Goal: Information Seeking & Learning: Learn about a topic

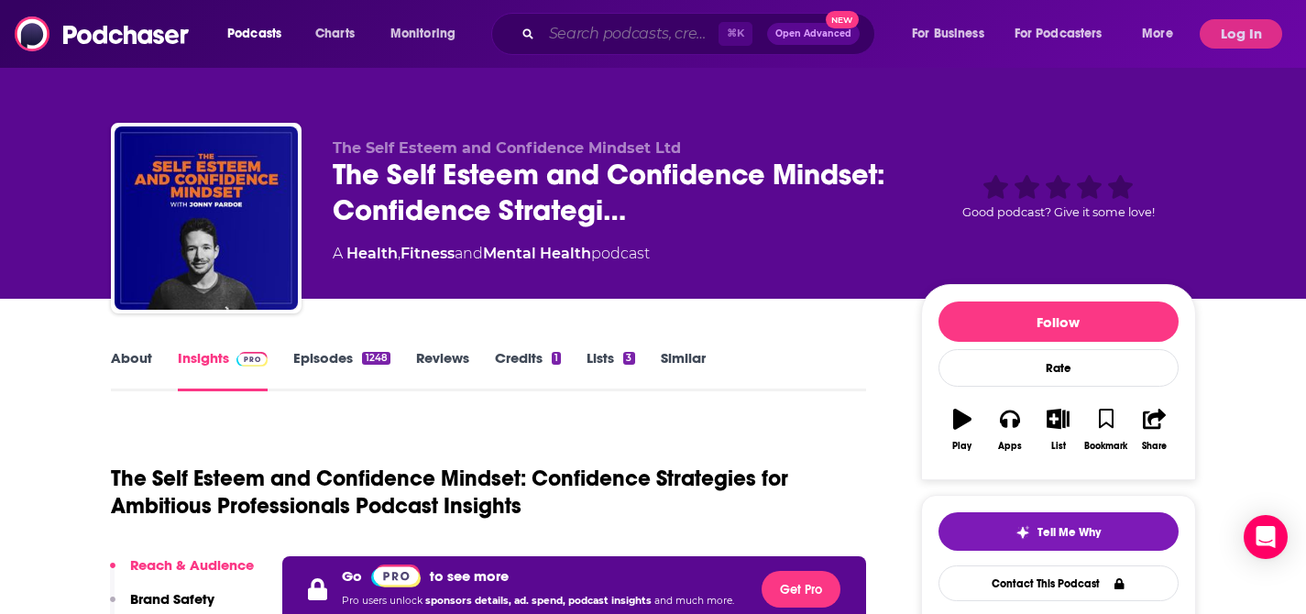
click at [642, 38] on input "Search podcasts, credits, & more..." at bounding box center [630, 33] width 177 height 29
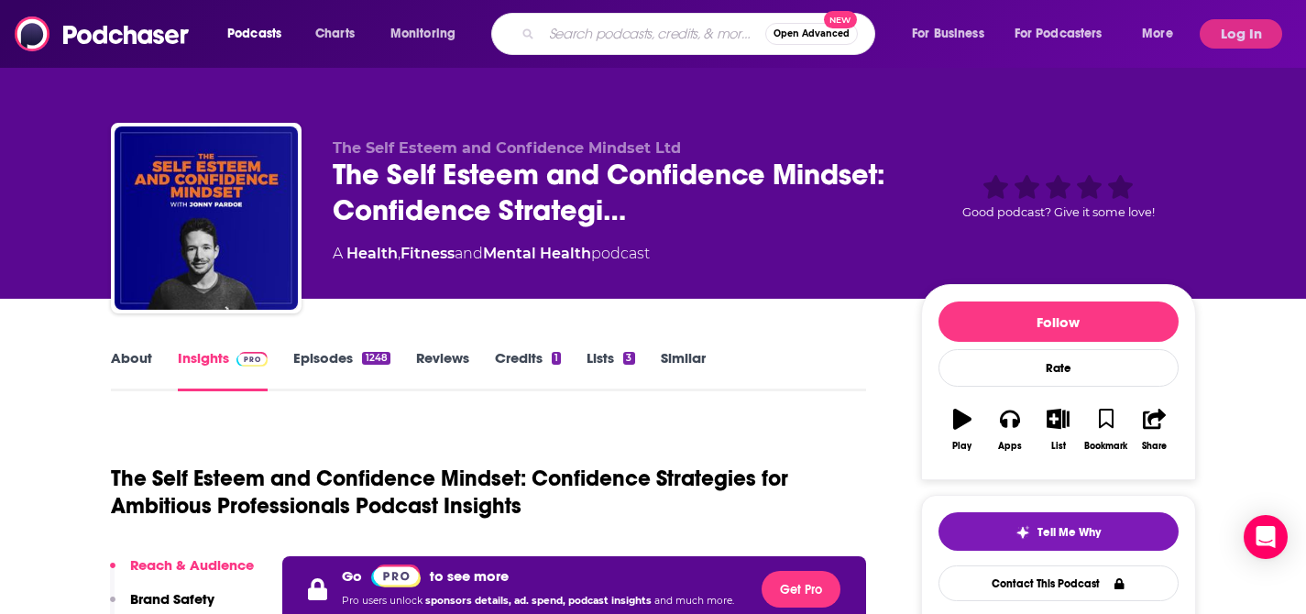
paste input "[MEDICAL_DATA] Relief w/ Dr. [PERSON_NAME]"
type input "[MEDICAL_DATA] Relief w/ Dr. [PERSON_NAME]"
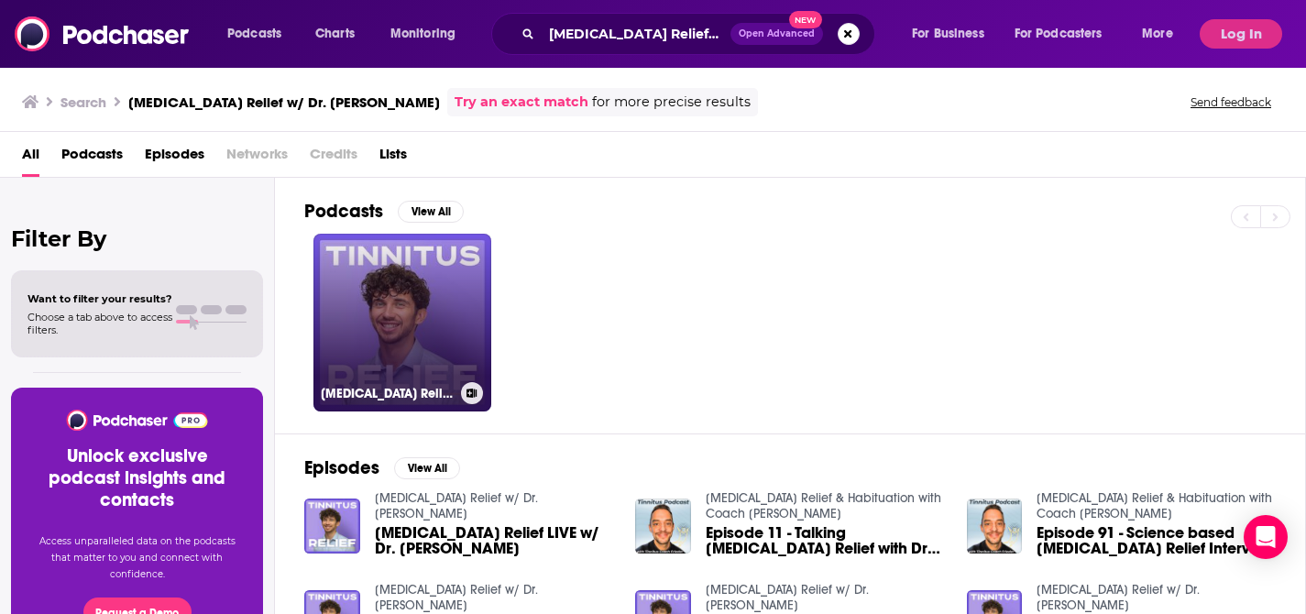
click at [415, 311] on link "[MEDICAL_DATA] Relief w/ Dr. [PERSON_NAME]" at bounding box center [403, 323] width 178 height 178
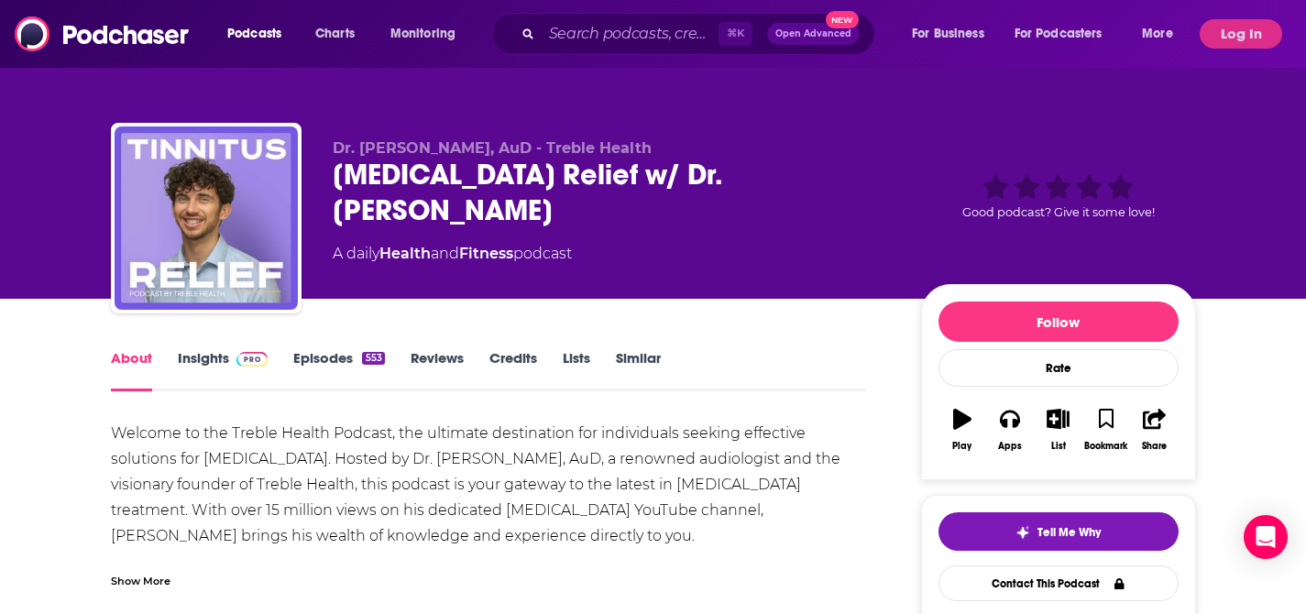
click at [242, 355] on img at bounding box center [253, 359] width 32 height 15
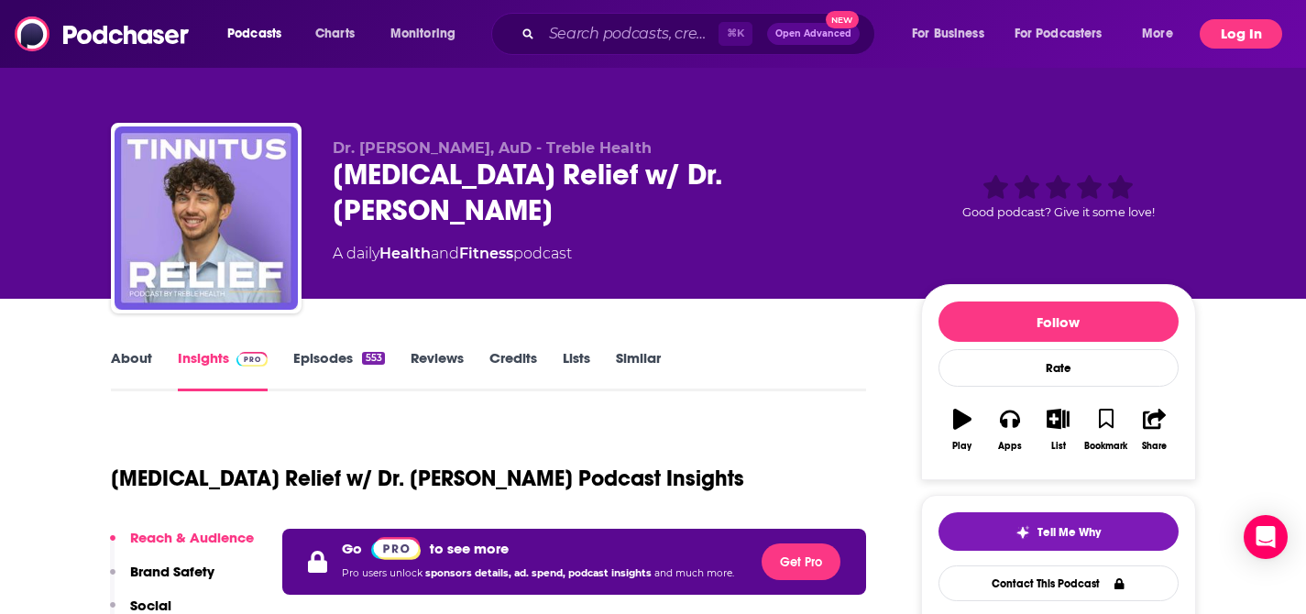
click at [1218, 27] on button "Log In" at bounding box center [1241, 33] width 83 height 29
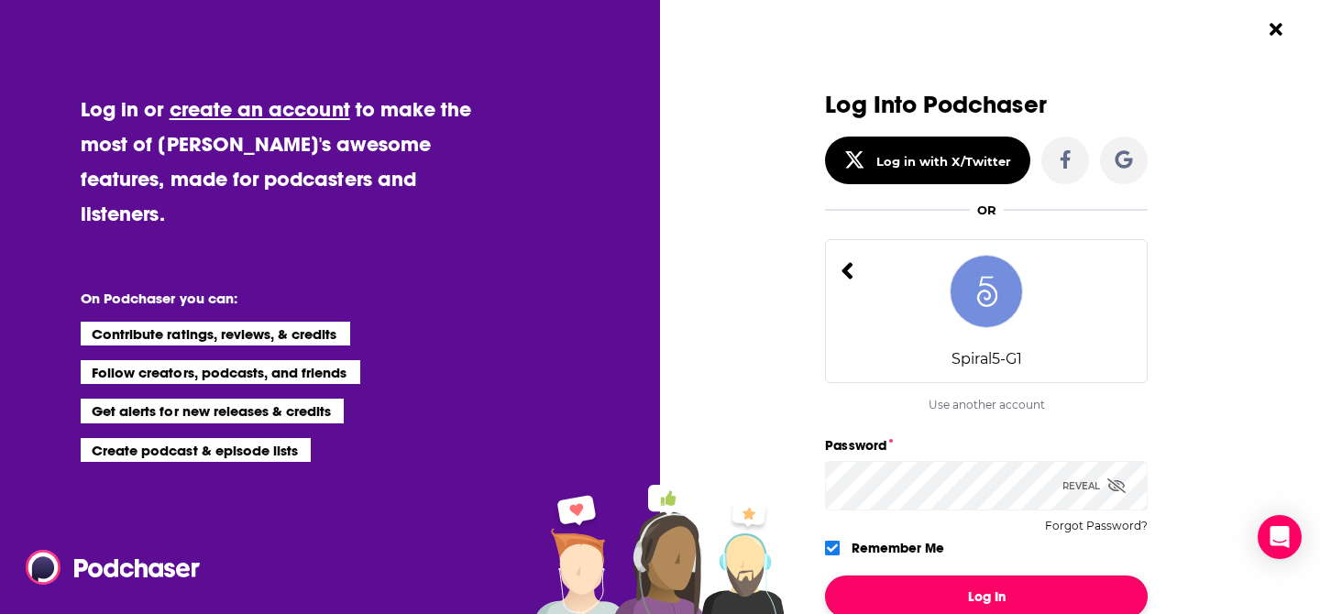
click at [975, 587] on button "Log In" at bounding box center [986, 597] width 323 height 42
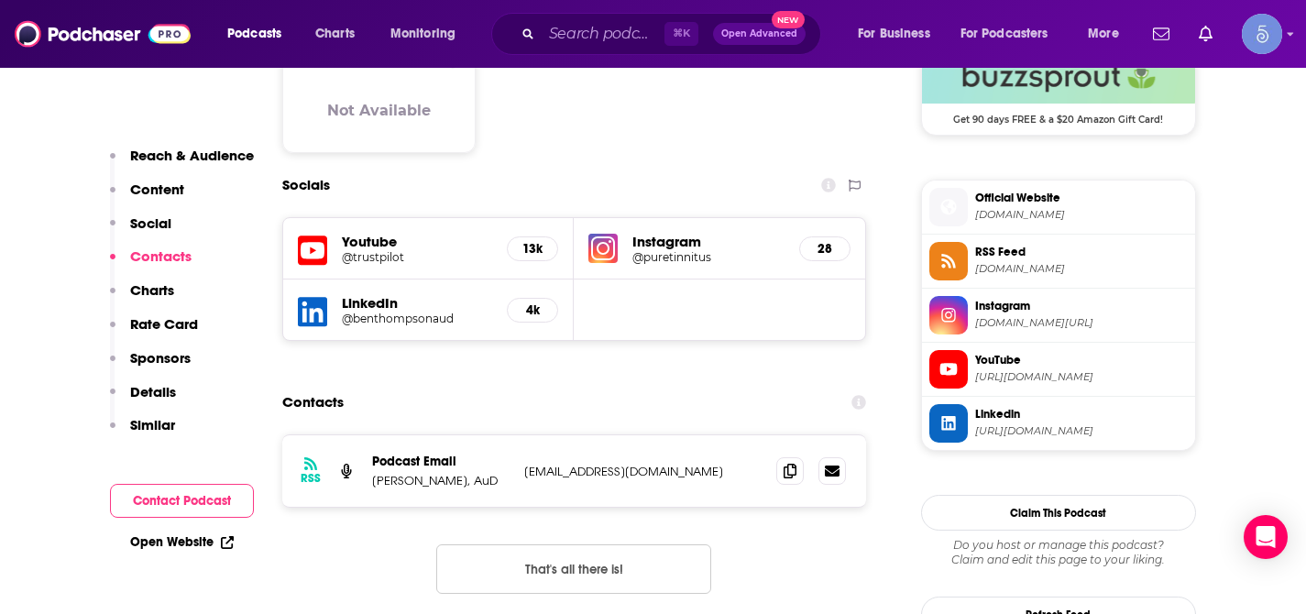
scroll to position [1586, 0]
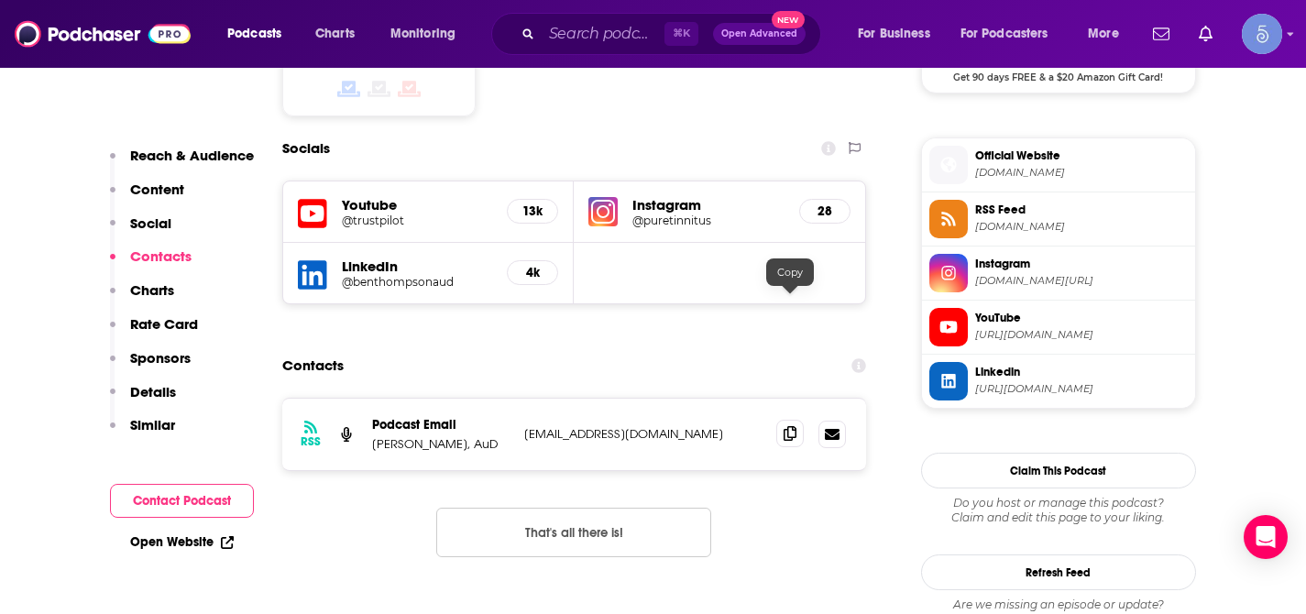
click at [794, 426] on icon at bounding box center [790, 433] width 13 height 15
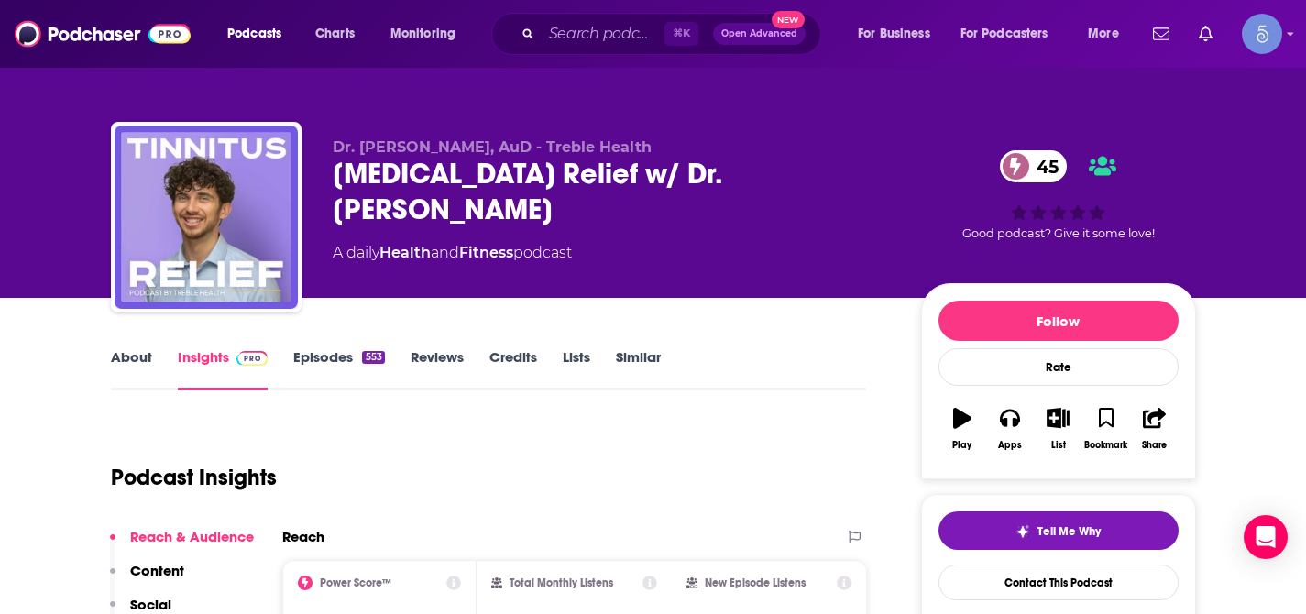
scroll to position [0, 0]
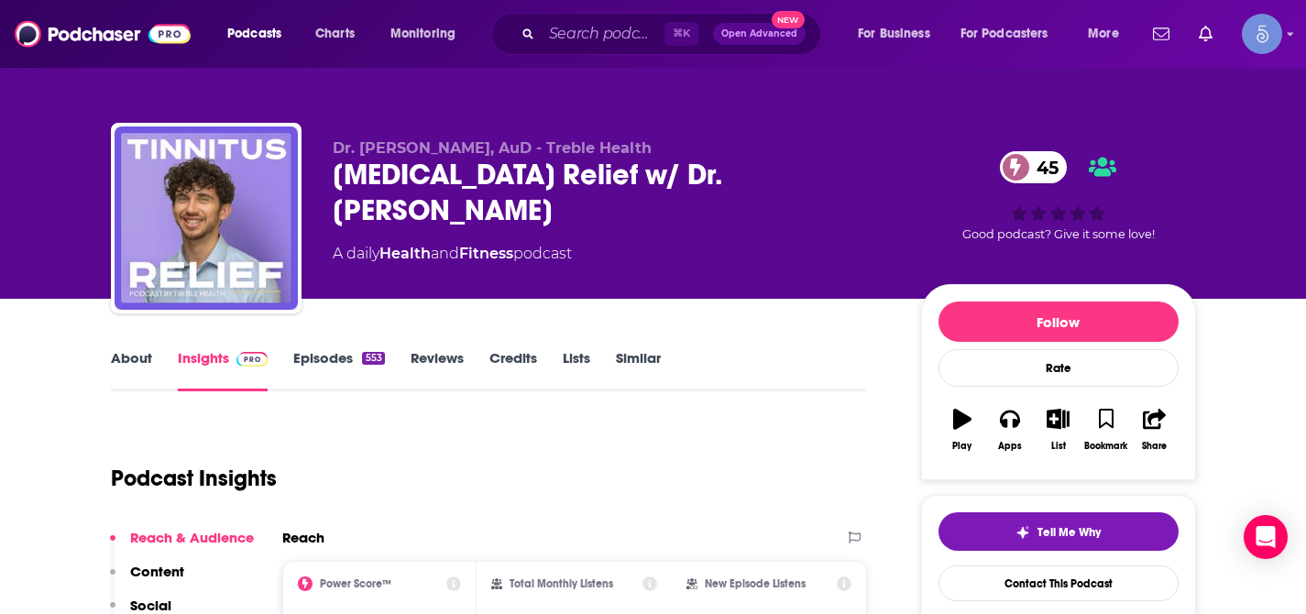
click at [147, 361] on link "About" at bounding box center [131, 370] width 41 height 42
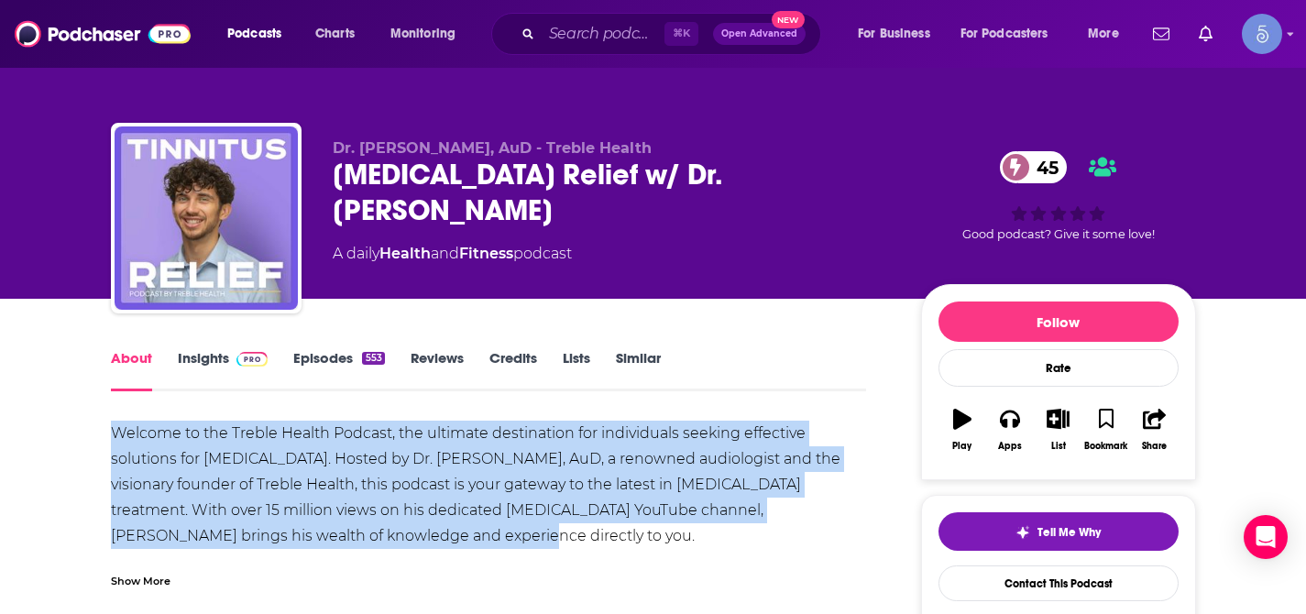
drag, startPoint x: 115, startPoint y: 431, endPoint x: 354, endPoint y: 530, distance: 259.0
copy div "Welcome to the Treble Health Podcast, the ultimate destination for individuals …"
click at [258, 373] on link "Insights" at bounding box center [223, 370] width 91 height 42
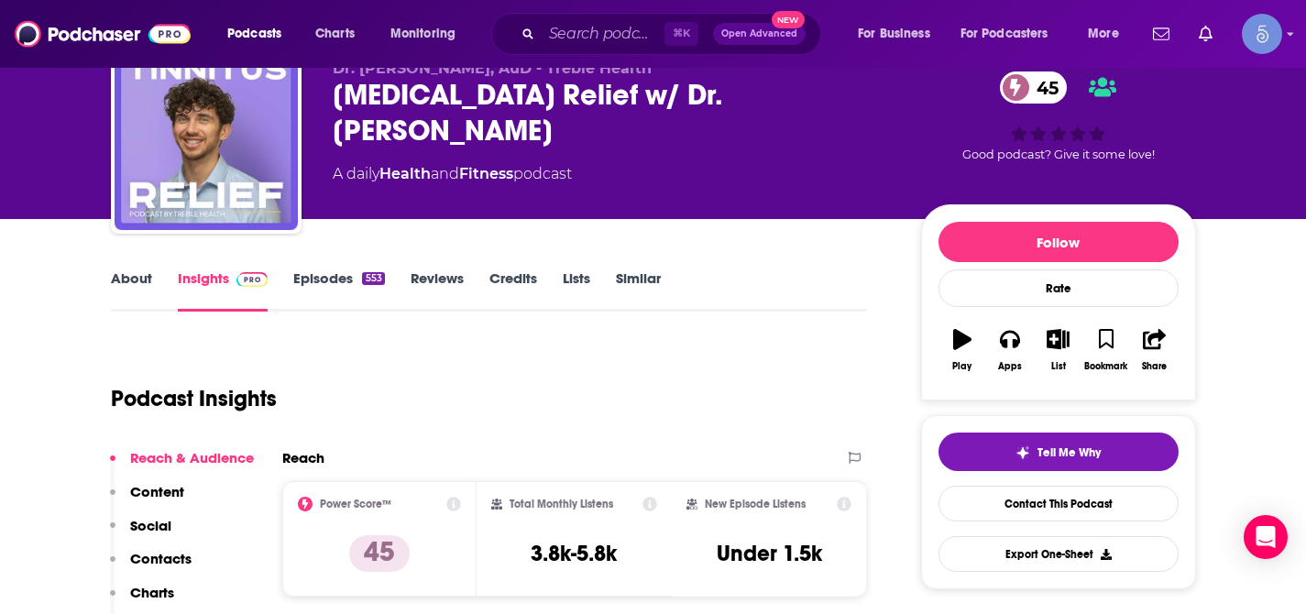
scroll to position [86, 0]
